Goal: Information Seeking & Learning: Learn about a topic

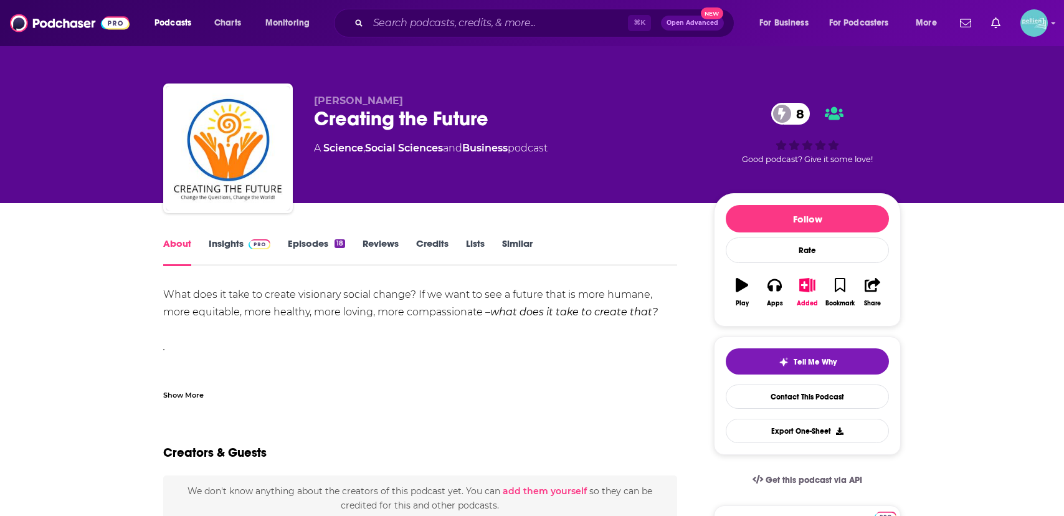
click at [223, 247] on link "Insights" at bounding box center [240, 251] width 62 height 29
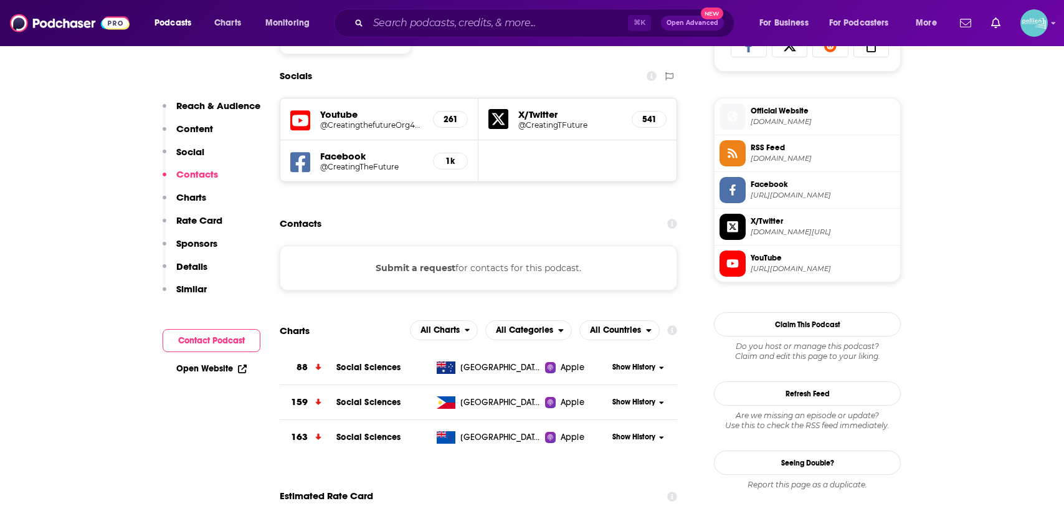
scroll to position [918, 0]
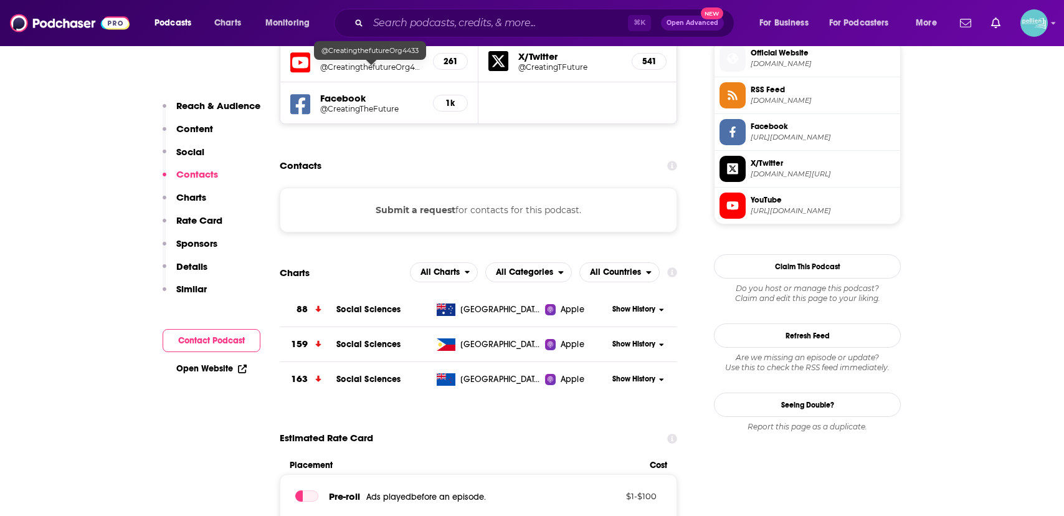
click at [332, 64] on h5 "@CreatingthefutureOrg4433" at bounding box center [371, 66] width 103 height 9
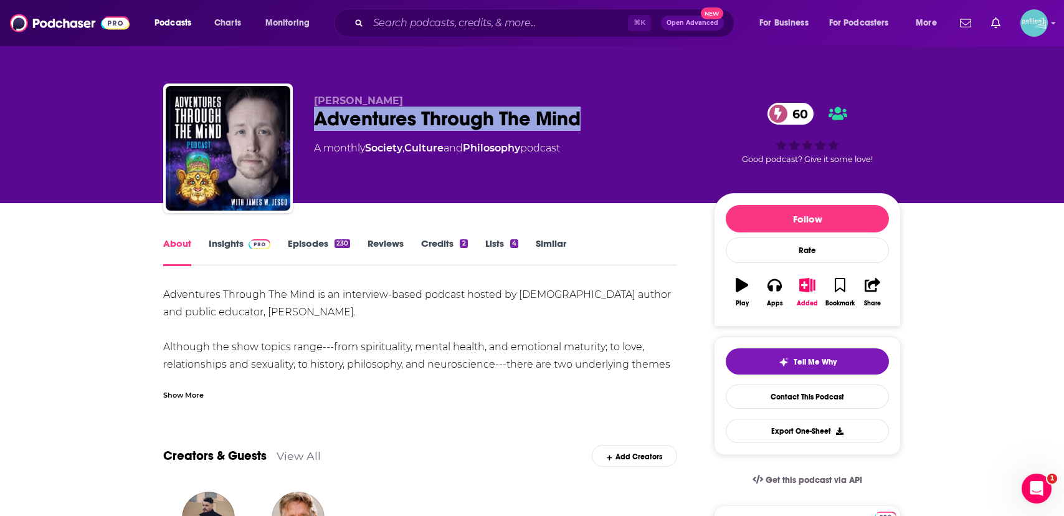
drag, startPoint x: 309, startPoint y: 123, endPoint x: 584, endPoint y: 123, distance: 274.8
click at [584, 123] on div "James W. Jesso Adventures Through The Mind 60 A monthly Society , Culture and P…" at bounding box center [532, 150] width 738 height 135
copy h1 "Adventures Through The Mind"
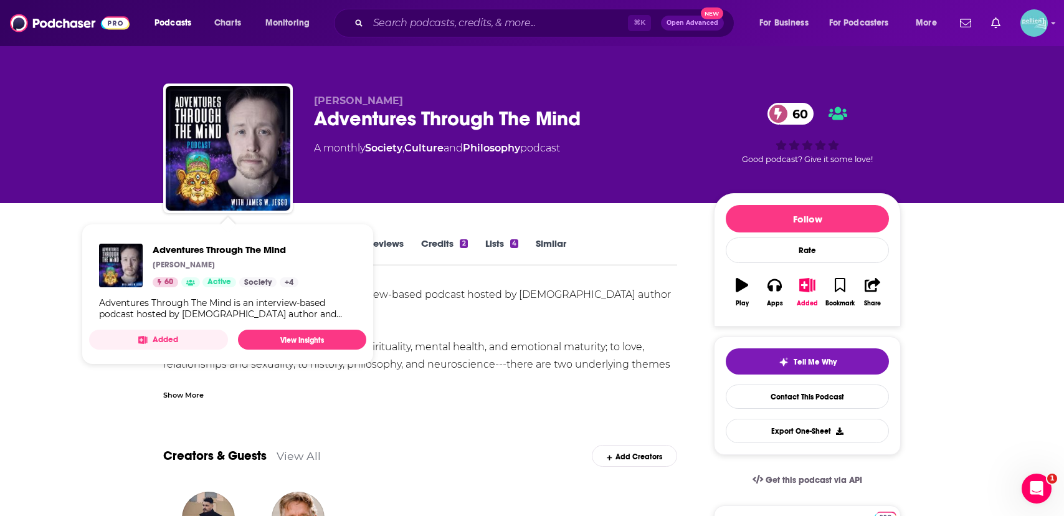
click at [365, 188] on div "James W. Jesso Adventures Through The Mind 60 A monthly Society , Culture and P…" at bounding box center [504, 145] width 380 height 100
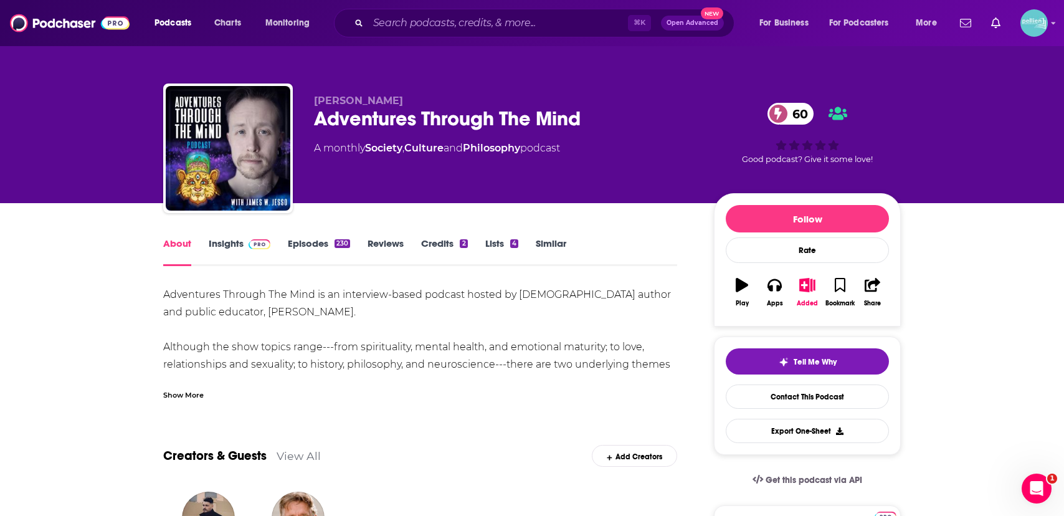
click at [224, 239] on link "Insights" at bounding box center [240, 251] width 62 height 29
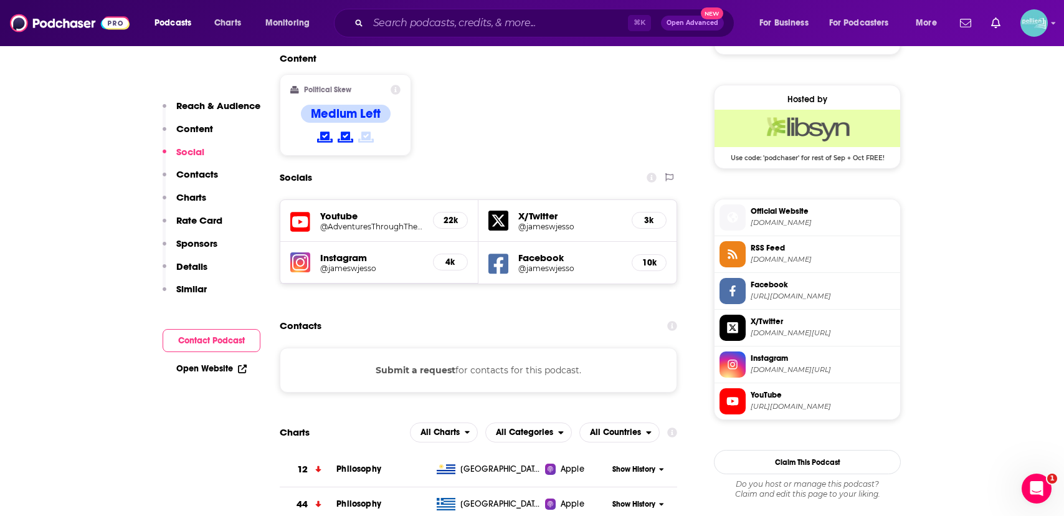
scroll to position [976, 0]
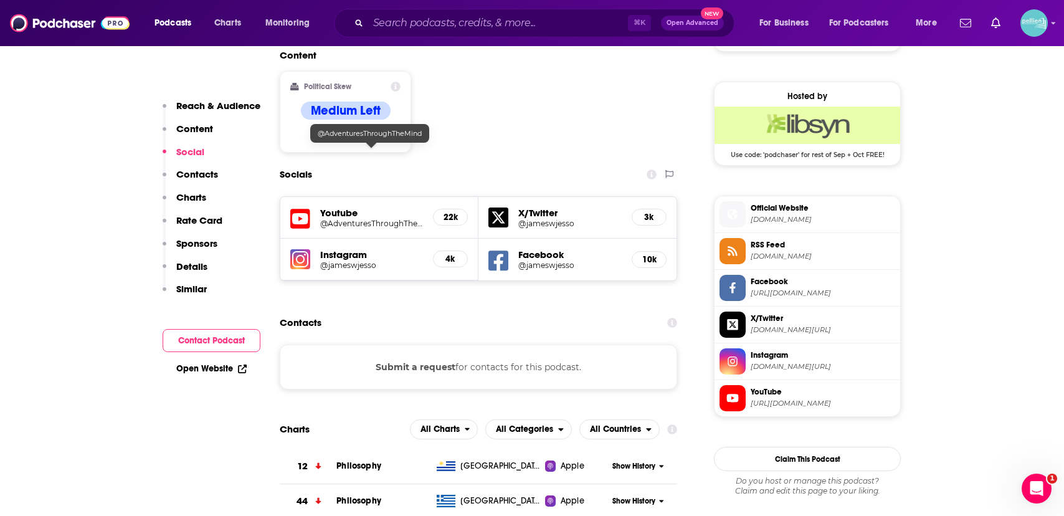
click at [363, 207] on h5 "Youtube" at bounding box center [371, 213] width 103 height 12
click at [337, 207] on h5 "Youtube" at bounding box center [371, 213] width 103 height 12
click at [336, 197] on div "Youtube @AdventuresThroughTheMind 22k" at bounding box center [379, 218] width 198 height 42
click at [351, 197] on div "Youtube @AdventuresThroughTheMind 22k" at bounding box center [379, 218] width 198 height 42
click at [351, 219] on h5 "@AdventuresThroughTheMind" at bounding box center [371, 223] width 103 height 9
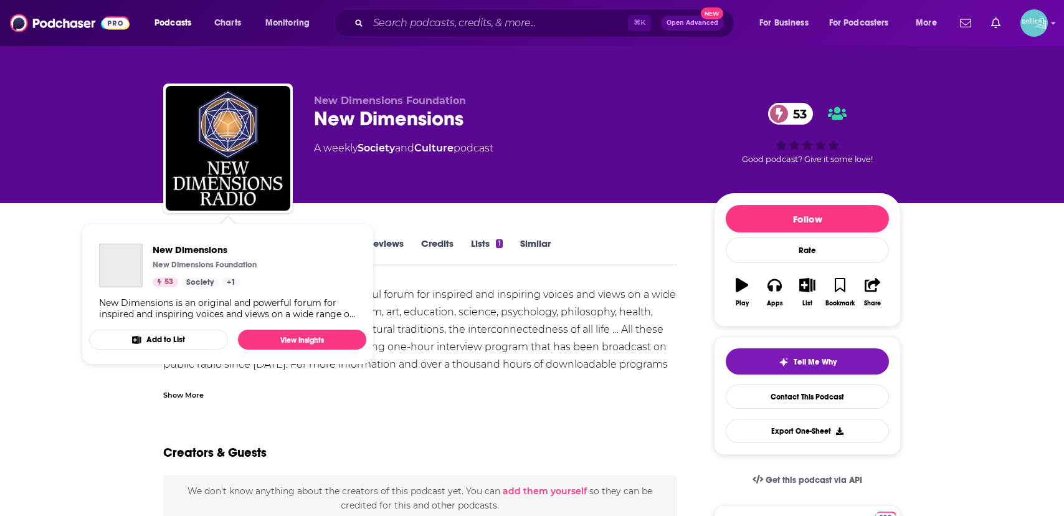
click at [383, 190] on div "New Dimensions Foundation New Dimensions 53 A weekly Society and Culture podcast" at bounding box center [504, 145] width 380 height 100
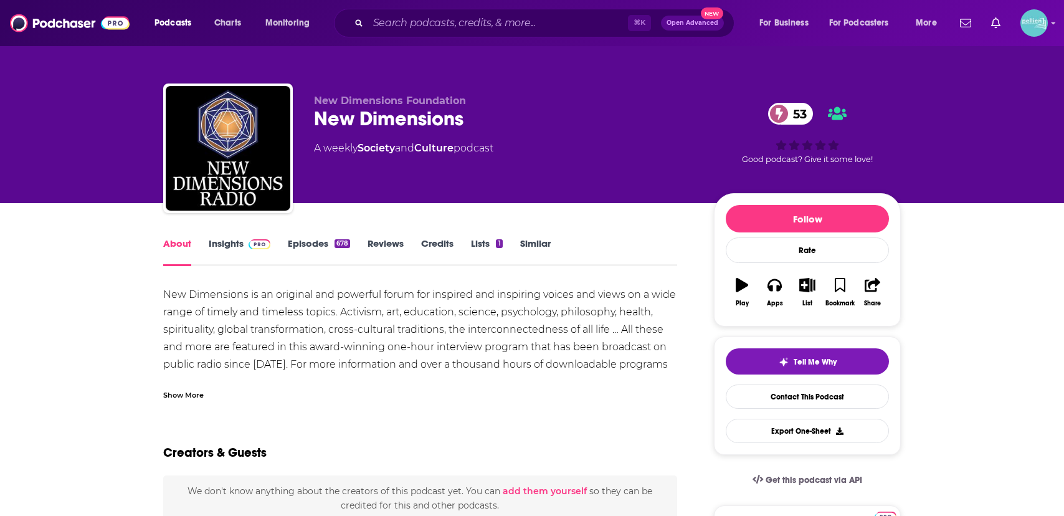
click at [239, 243] on link "Insights" at bounding box center [240, 251] width 62 height 29
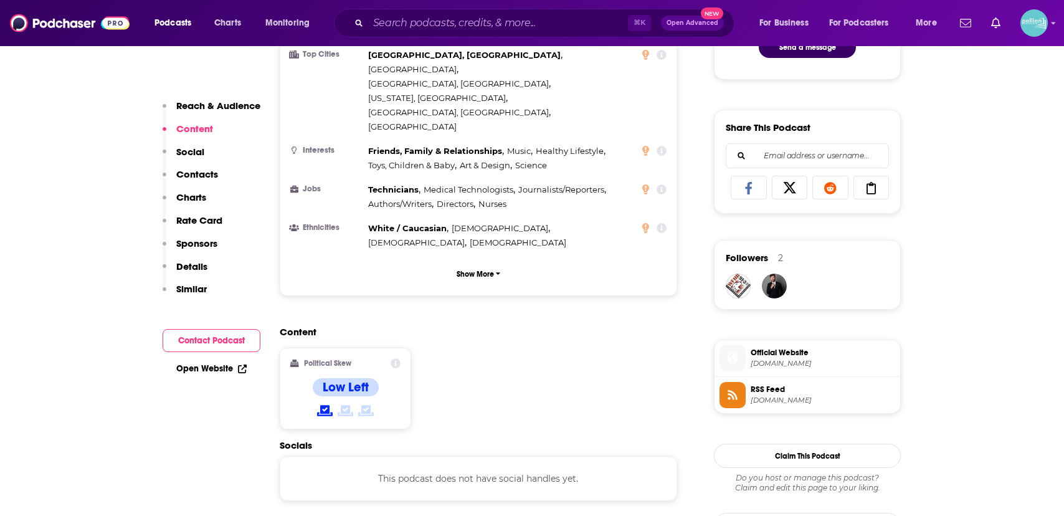
scroll to position [877, 0]
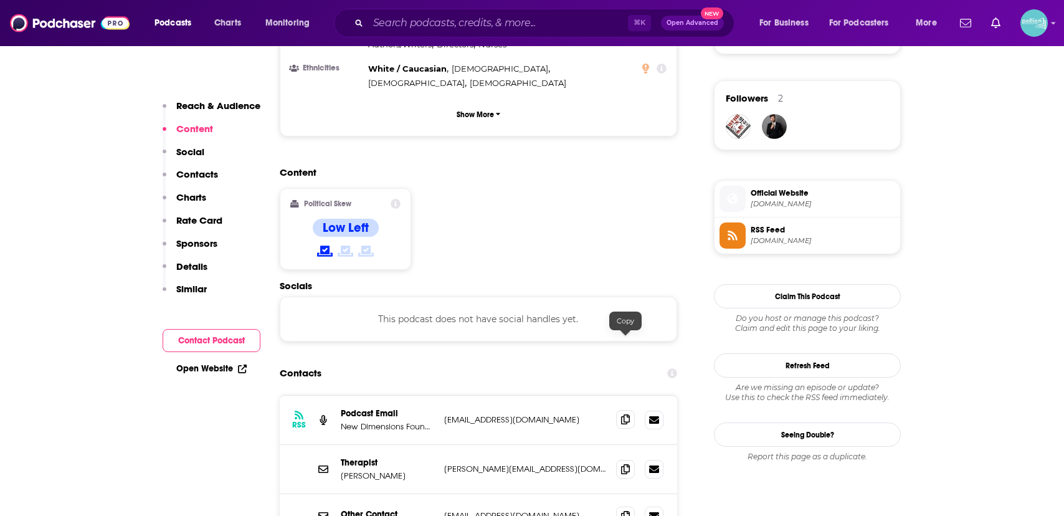
click at [625, 414] on icon at bounding box center [625, 419] width 9 height 10
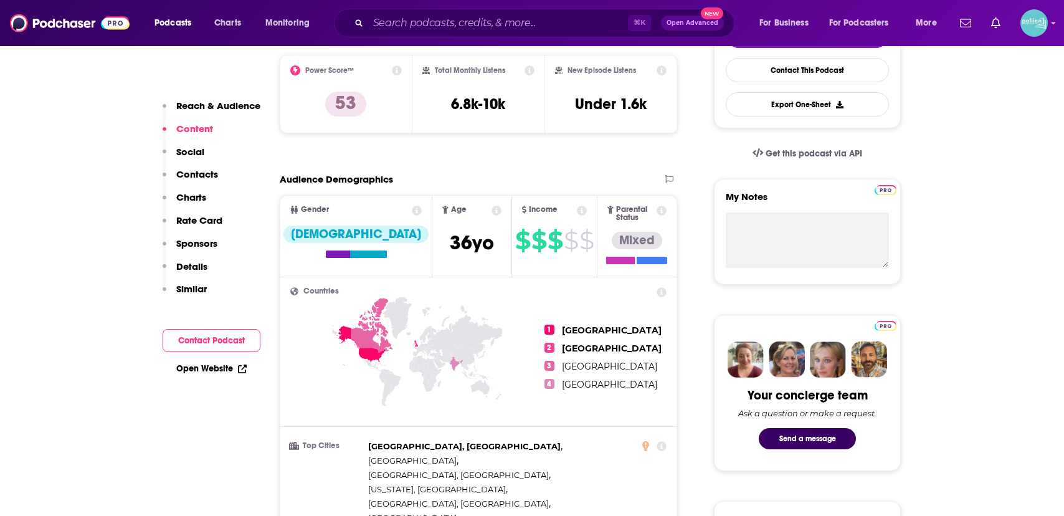
scroll to position [0, 0]
